Goal: Obtain resource: Download file/media

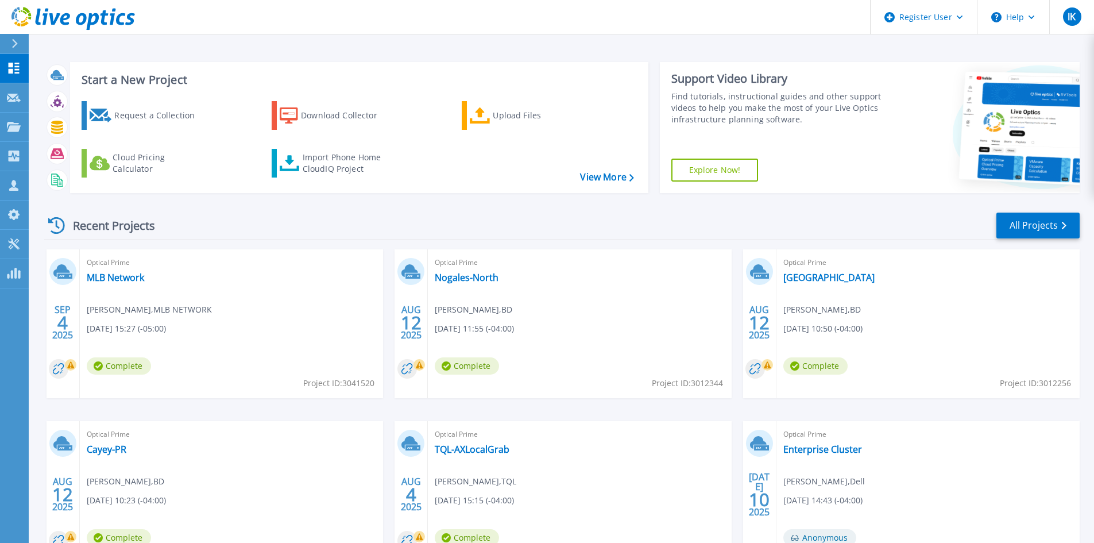
click at [12, 40] on icon at bounding box center [14, 43] width 6 height 9
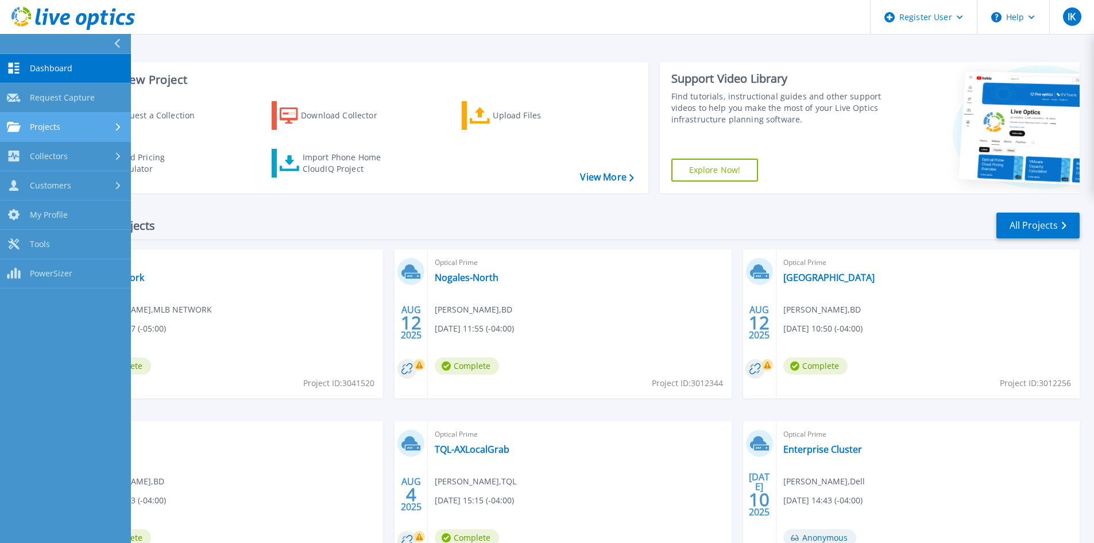
click at [75, 119] on link "Projects Projects" at bounding box center [65, 127] width 131 height 29
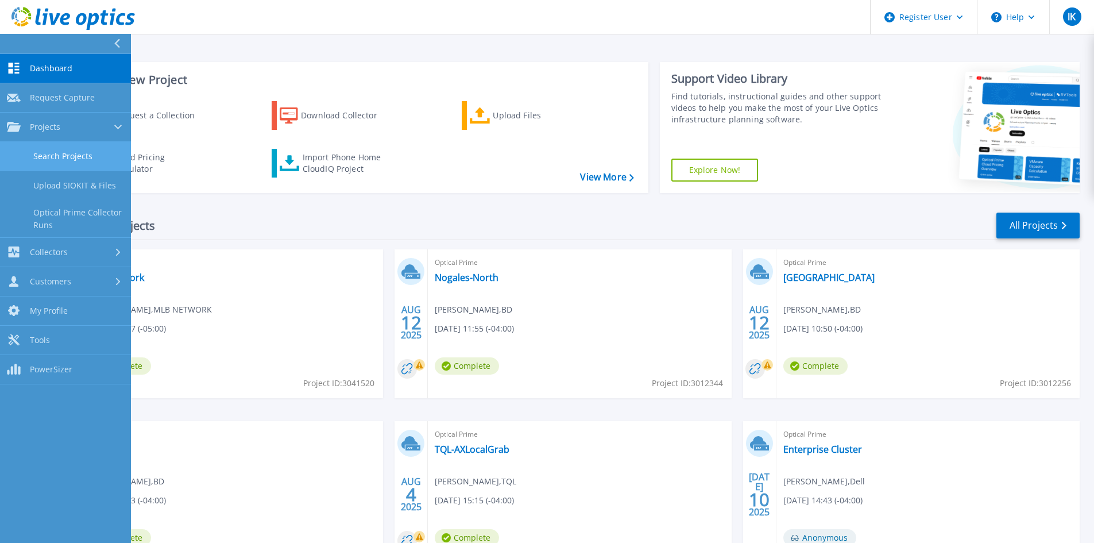
click at [88, 153] on link "Search Projects" at bounding box center [65, 156] width 131 height 29
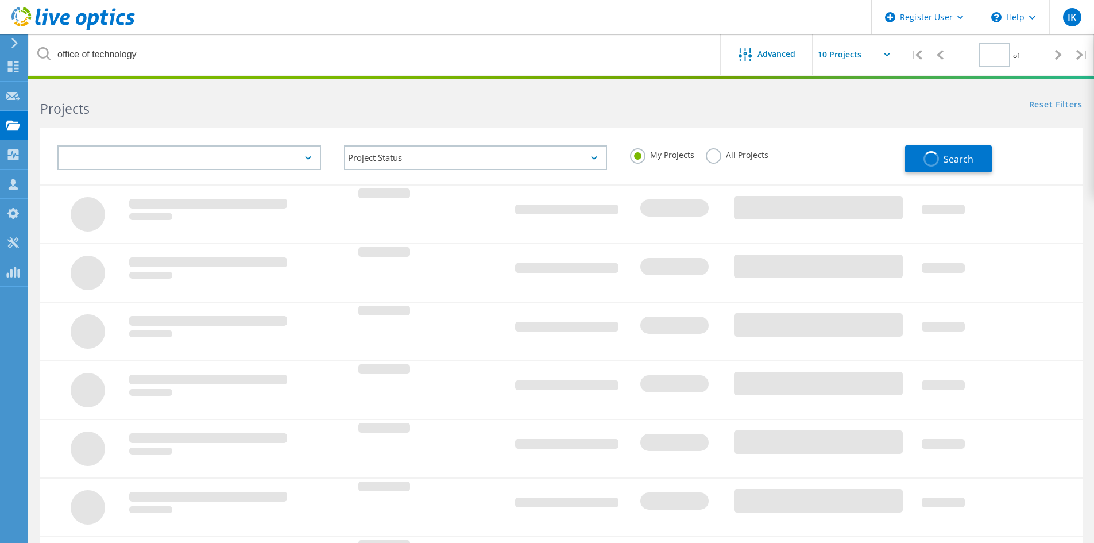
type input "1"
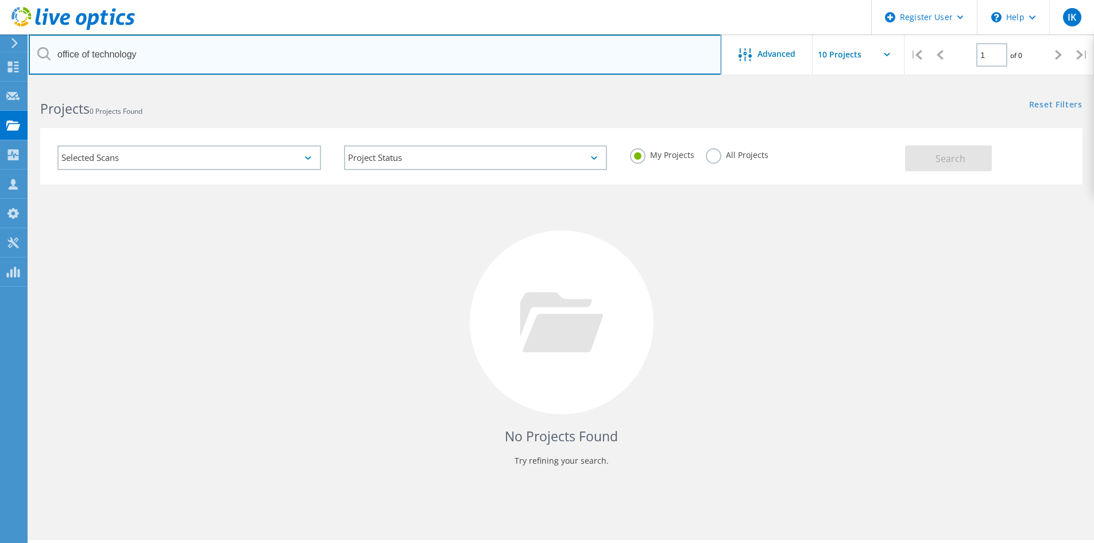
click at [134, 53] on input "office of technology" at bounding box center [375, 54] width 693 height 40
drag, startPoint x: 139, startPoint y: 53, endPoint x: -33, endPoint y: 53, distance: 172.3
click at [0, 53] on html "Register User \n Help Explore Helpful Articles Contact Support IK Dell User Ila…" at bounding box center [547, 287] width 1094 height 574
type input "long beach"
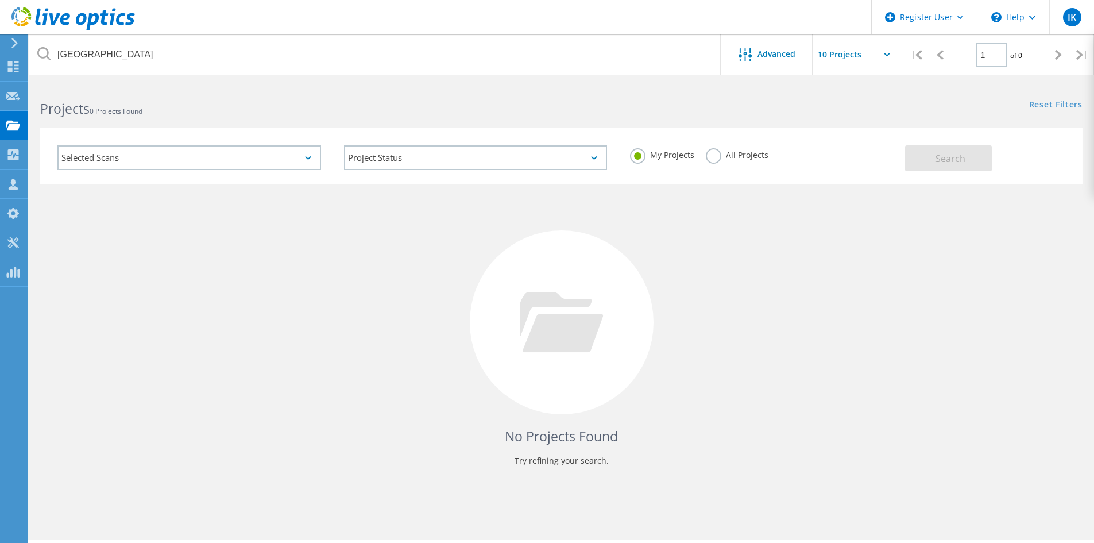
click at [712, 154] on label "All Projects" at bounding box center [737, 153] width 63 height 11
click at [0, 0] on input "All Projects" at bounding box center [0, 0] width 0 height 0
click at [964, 160] on span "Search" at bounding box center [951, 158] width 30 height 13
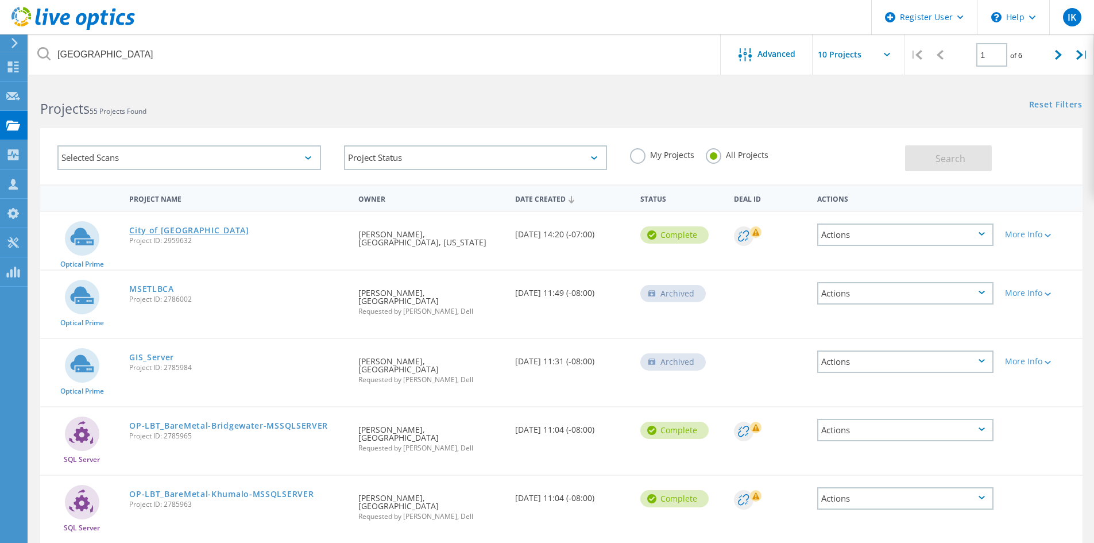
click at [196, 229] on link "City of [GEOGRAPHIC_DATA]" at bounding box center [189, 230] width 120 height 8
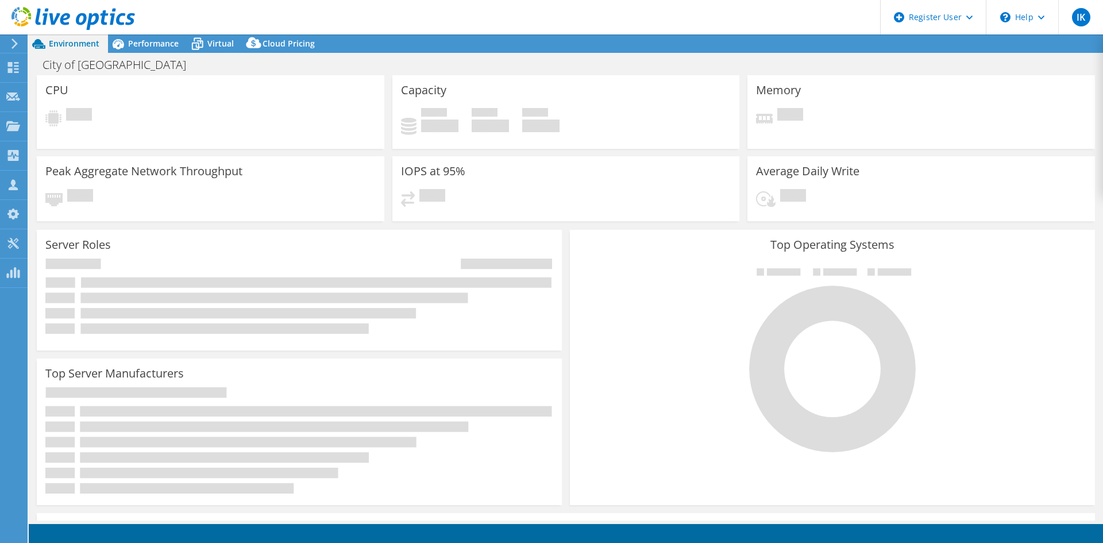
select select "USD"
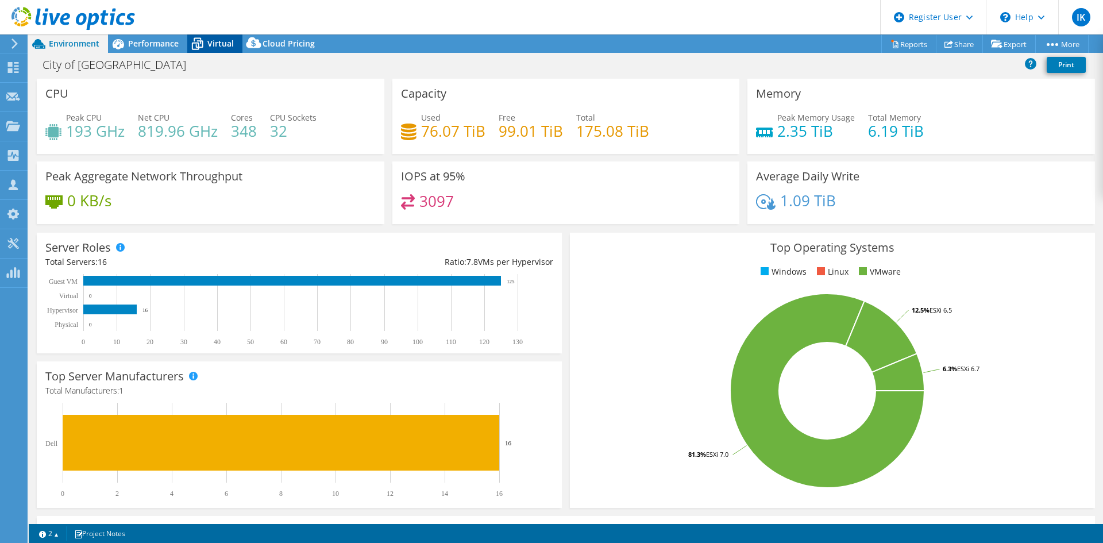
click at [219, 44] on span "Virtual" at bounding box center [220, 43] width 26 height 11
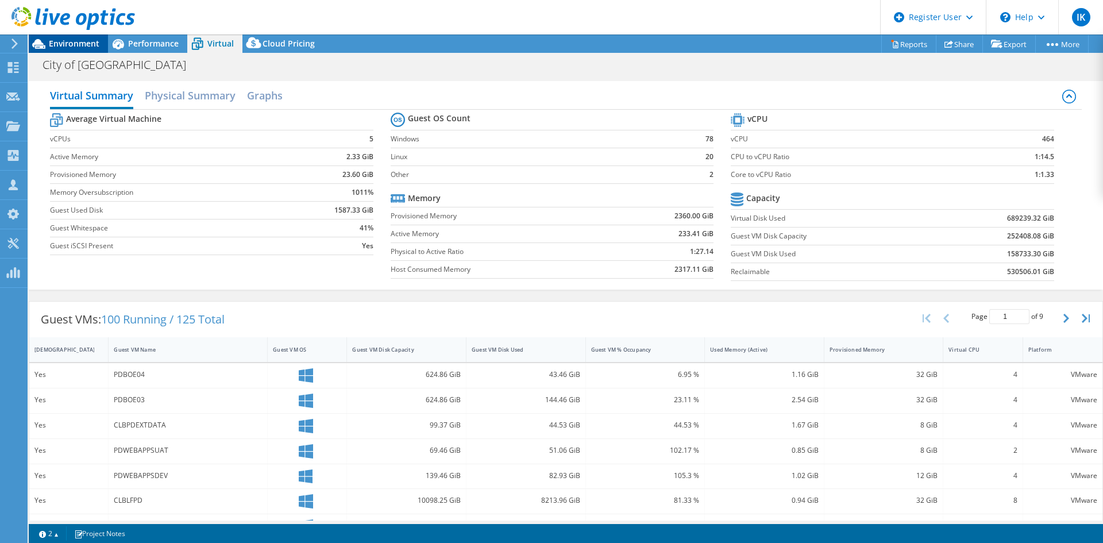
click at [82, 48] on span "Environment" at bounding box center [74, 43] width 51 height 11
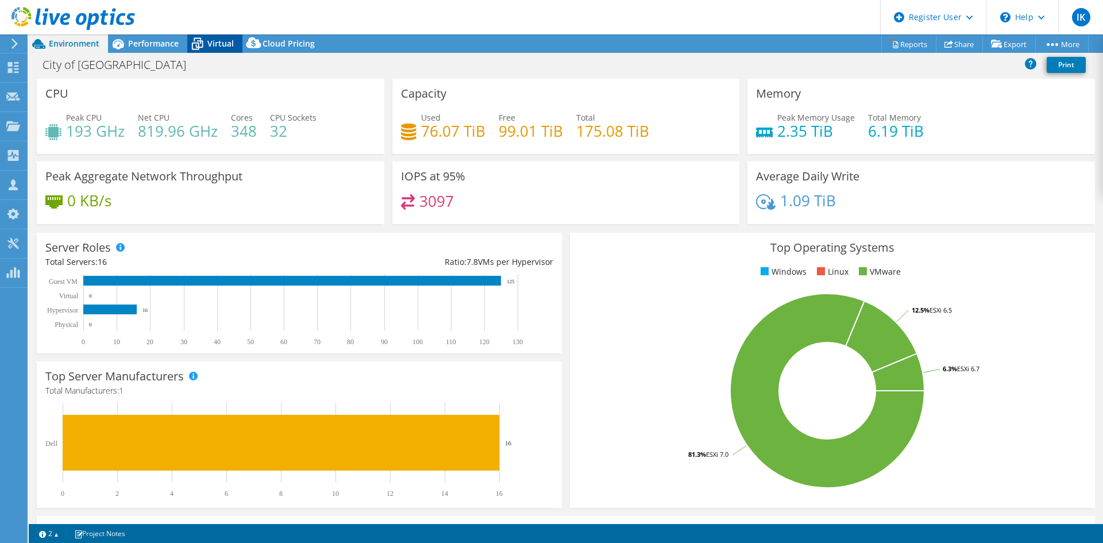
click at [208, 37] on div "Virtual" at bounding box center [214, 43] width 55 height 18
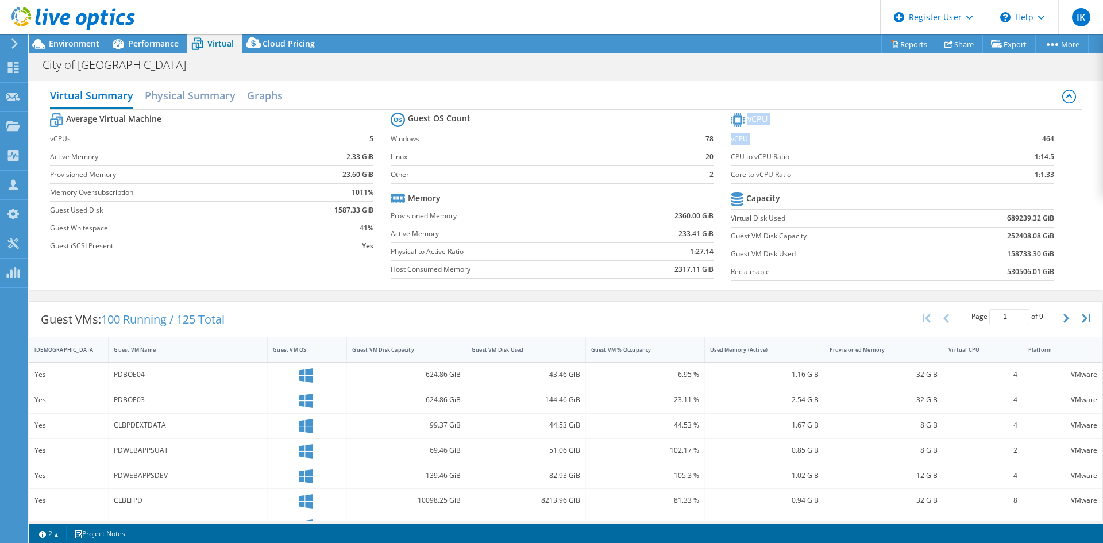
drag, startPoint x: 1050, startPoint y: 140, endPoint x: 1031, endPoint y: 141, distance: 19.0
click at [1031, 141] on section "vCPU vCPU 464 CPU to vCPU Ratio 1:14.5 Core to vCPU Ratio 1:1.33 Capacity Virtu…" at bounding box center [901, 198] width 340 height 176
click at [1063, 146] on div "Average Virtual Machine vCPUs 5 Active Memory 2.33 GiB Provisioned Memory 23.60…" at bounding box center [565, 198] width 1031 height 177
drag, startPoint x: 1033, startPoint y: 141, endPoint x: 1045, endPoint y: 141, distance: 12.6
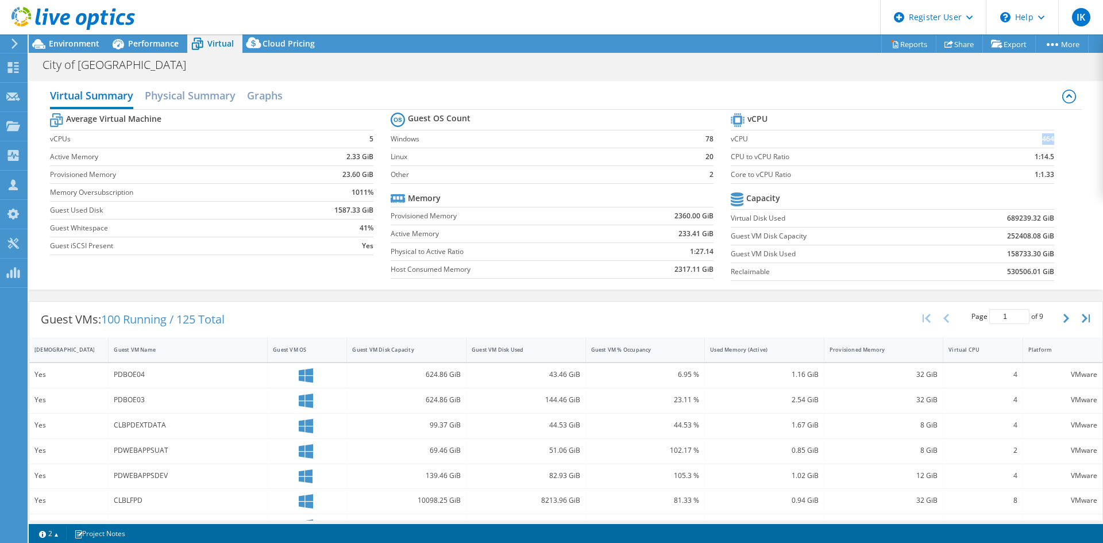
click at [1045, 141] on td "464" at bounding box center [1017, 139] width 74 height 18
click at [1053, 144] on section "vCPU vCPU 464 CPU to vCPU Ratio 1:14.5 Core to vCPU Ratio 1:1.33 Capacity Virtu…" at bounding box center [901, 198] width 340 height 176
drag, startPoint x: 1049, startPoint y: 139, endPoint x: 1026, endPoint y: 143, distance: 23.3
click at [1029, 142] on section "vCPU vCPU 464 CPU to vCPU Ratio 1:14.5 Core to vCPU Ratio 1:1.33 Capacity Virtu…" at bounding box center [901, 198] width 340 height 176
click at [1054, 152] on section "vCPU vCPU 464 CPU to vCPU Ratio 1:14.5 Core to vCPU Ratio 1:1.33 Capacity Virtu…" at bounding box center [901, 198] width 340 height 176
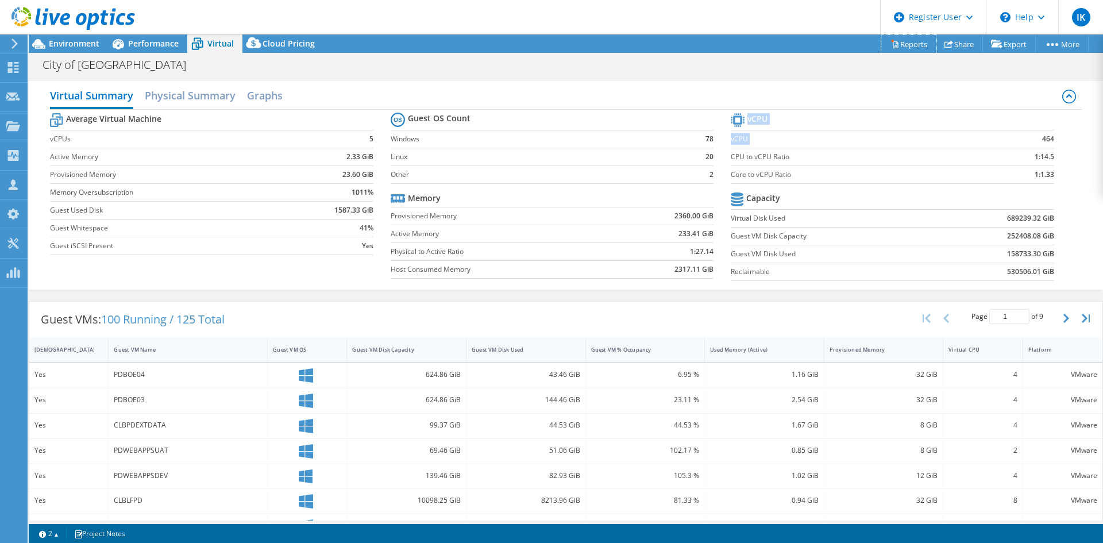
click at [913, 42] on link "Reports" at bounding box center [908, 44] width 55 height 18
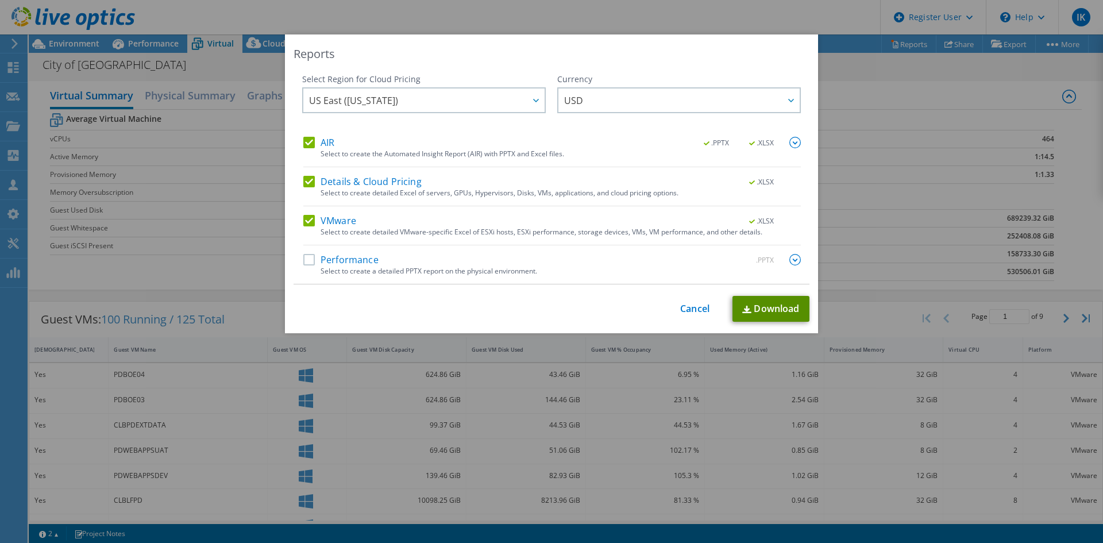
click at [753, 311] on link "Download" at bounding box center [770, 309] width 77 height 26
